Goal: Information Seeking & Learning: Learn about a topic

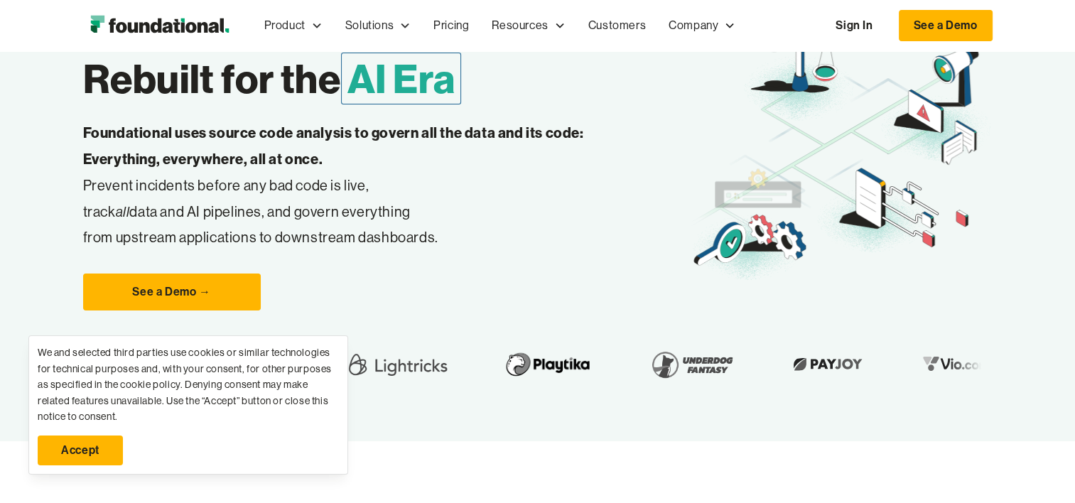
scroll to position [171, 0]
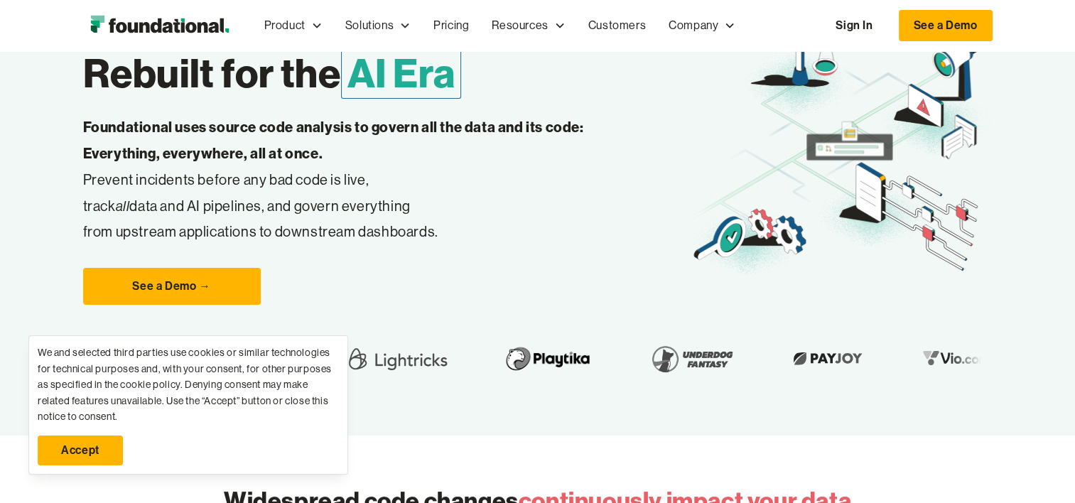
click at [80, 443] on link "Accept" at bounding box center [80, 451] width 85 height 30
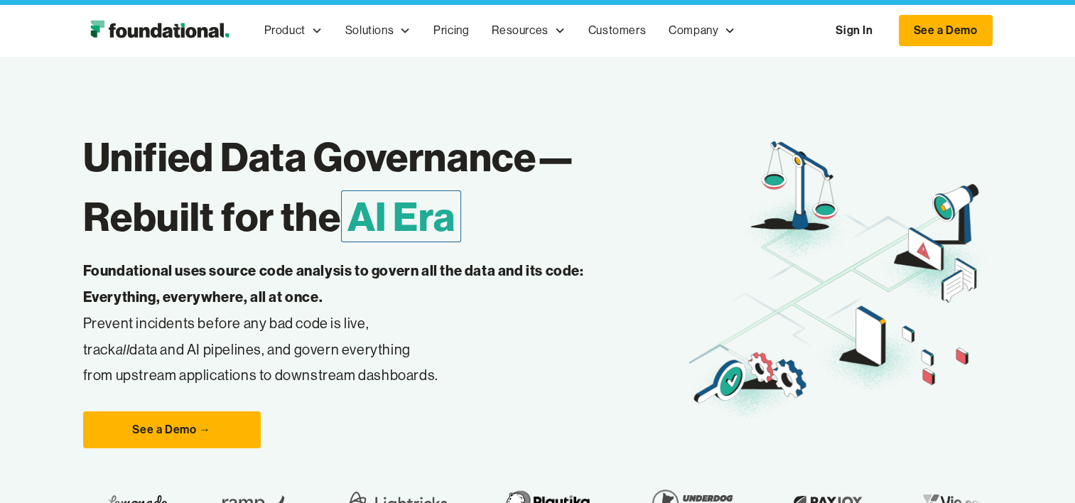
scroll to position [0, 0]
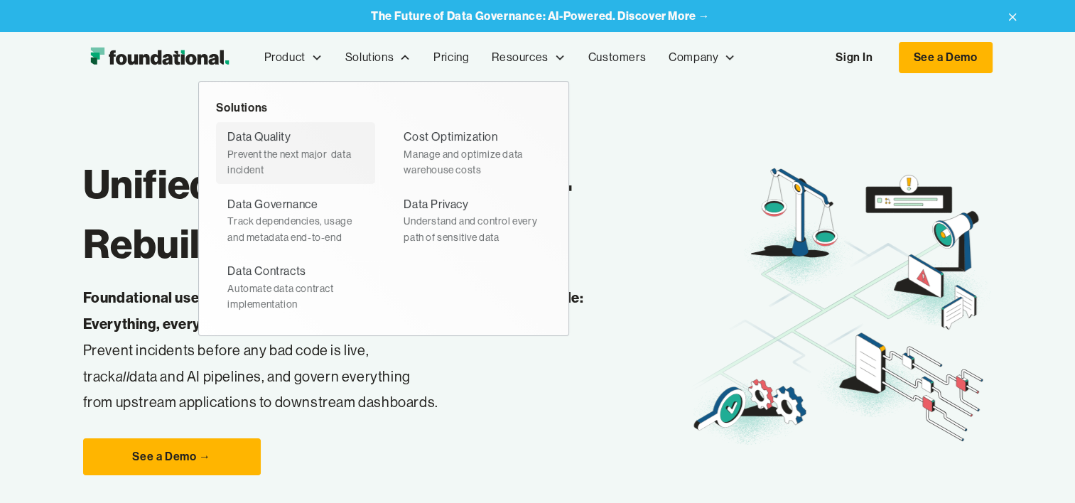
click at [260, 142] on div "Data Quality" at bounding box center [258, 137] width 63 height 18
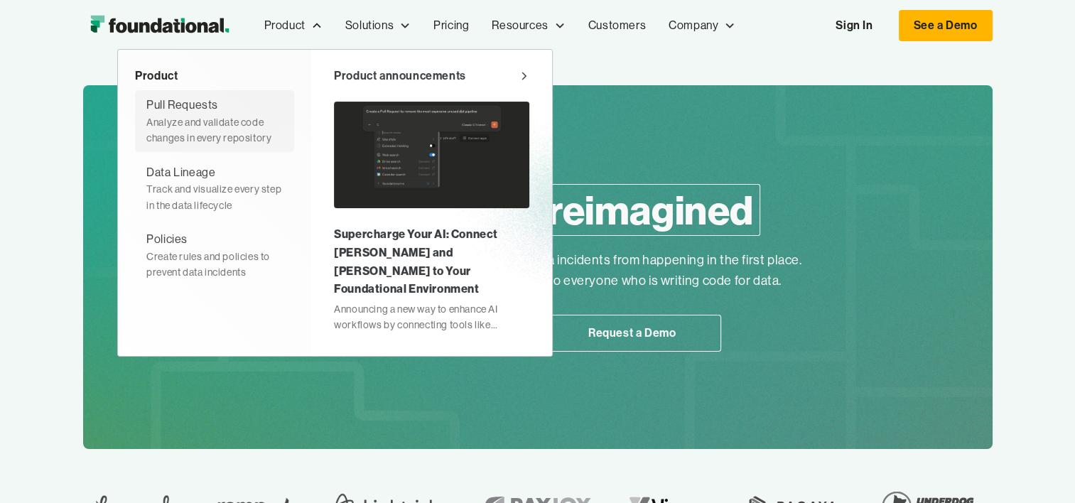
click at [179, 107] on div "Pull Requests" at bounding box center [182, 105] width 72 height 18
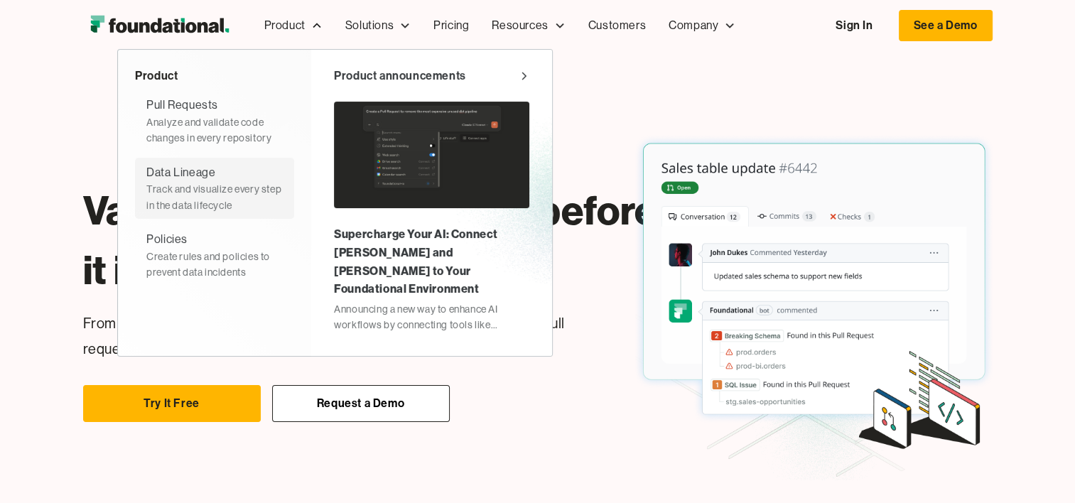
click at [195, 171] on div "Data Lineage" at bounding box center [180, 172] width 69 height 18
